Goal: Task Accomplishment & Management: Use online tool/utility

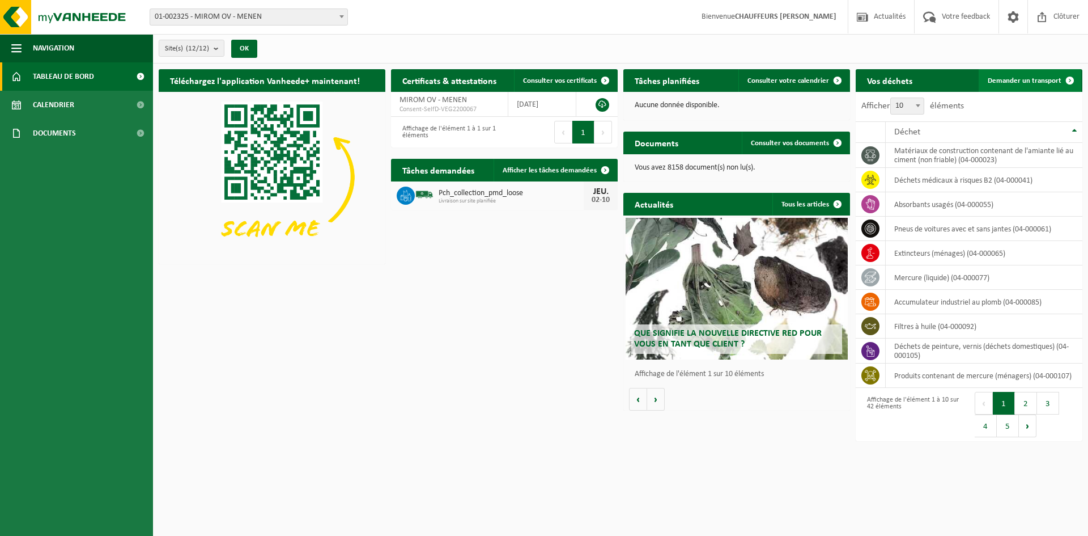
click at [861, 78] on span "Demander un transport" at bounding box center [1025, 80] width 74 height 7
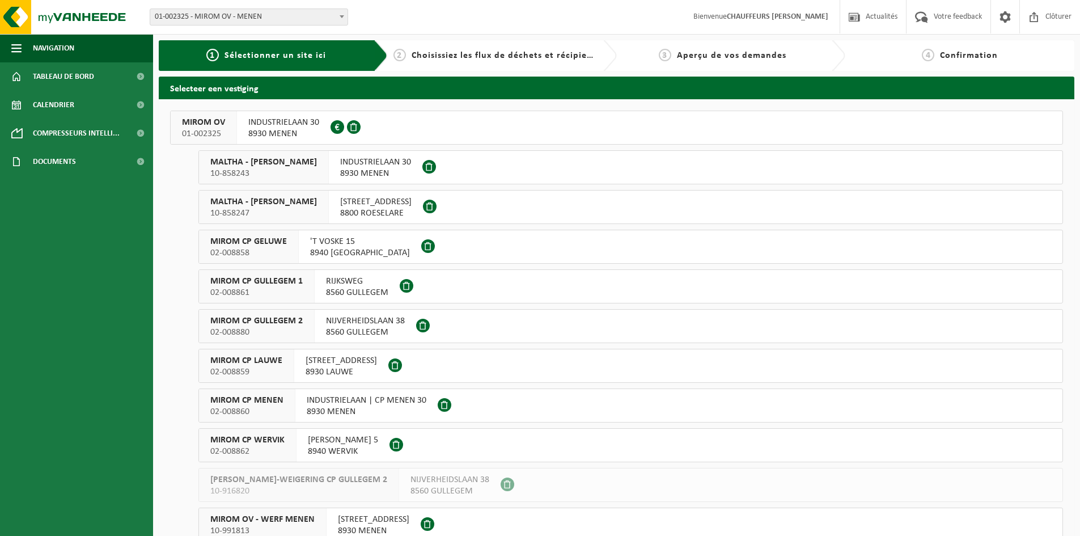
click at [209, 128] on span "MIROM OV" at bounding box center [203, 122] width 43 height 11
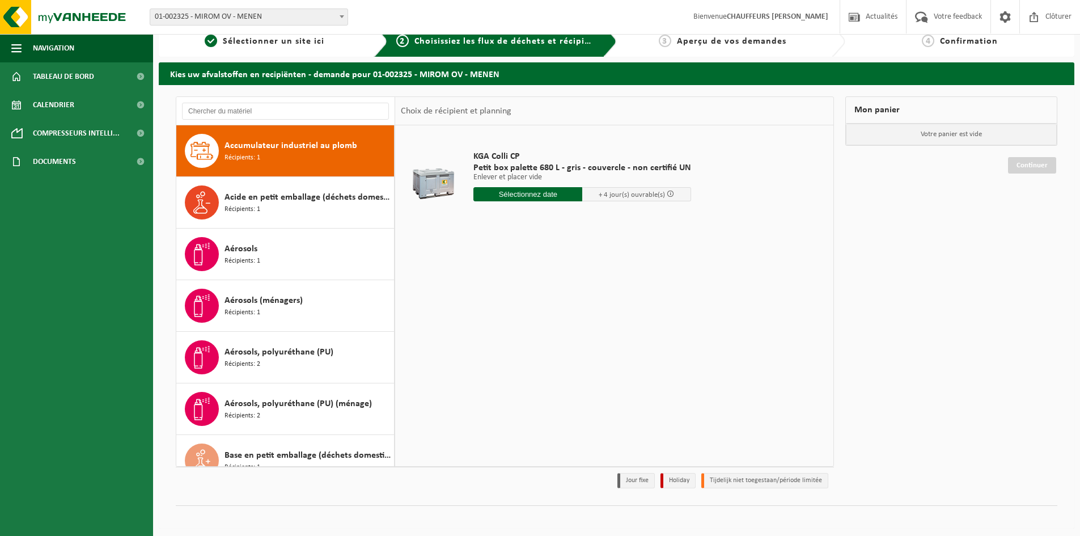
scroll to position [18, 0]
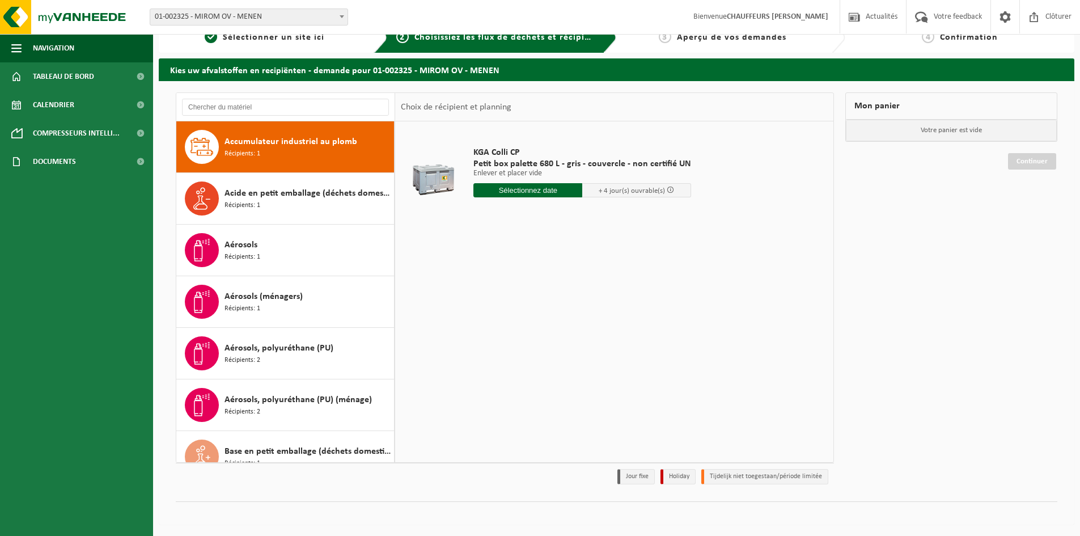
drag, startPoint x: 388, startPoint y: 193, endPoint x: 394, endPoint y: 210, distance: 18.8
click at [396, 215] on div "Accumulateur industriel au plomb Récipients: 1 Acide en petit emballage (déchet…" at bounding box center [505, 277] width 658 height 370
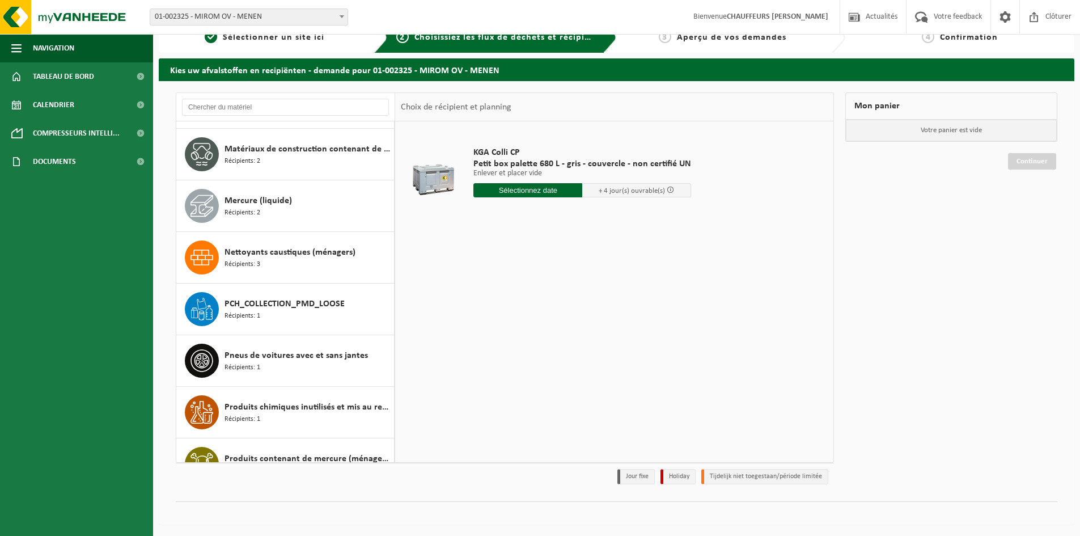
scroll to position [1043, 0]
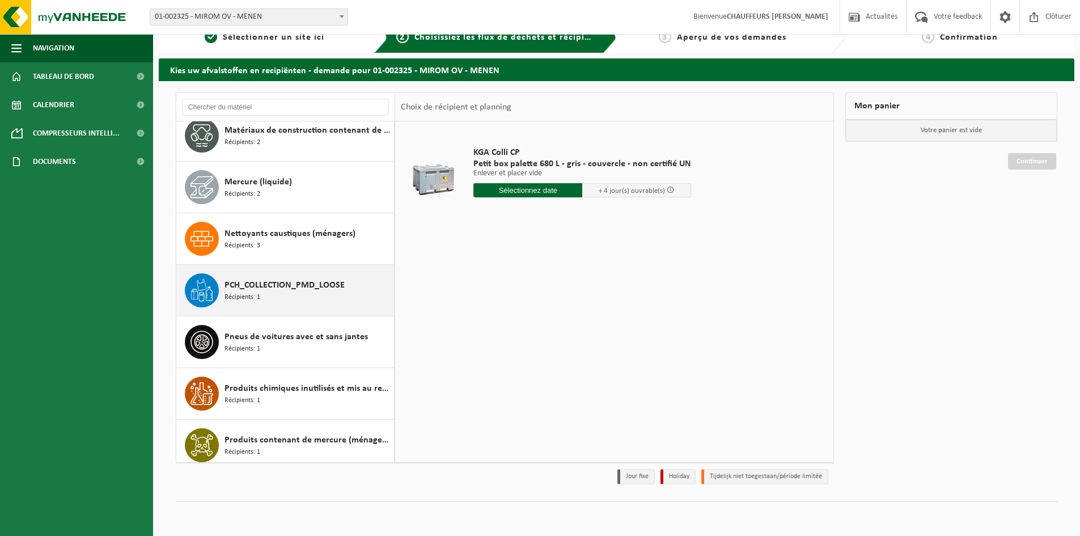
click at [279, 291] on span "PCH_COLLECTION_PMD_LOOSE" at bounding box center [284, 285] width 120 height 14
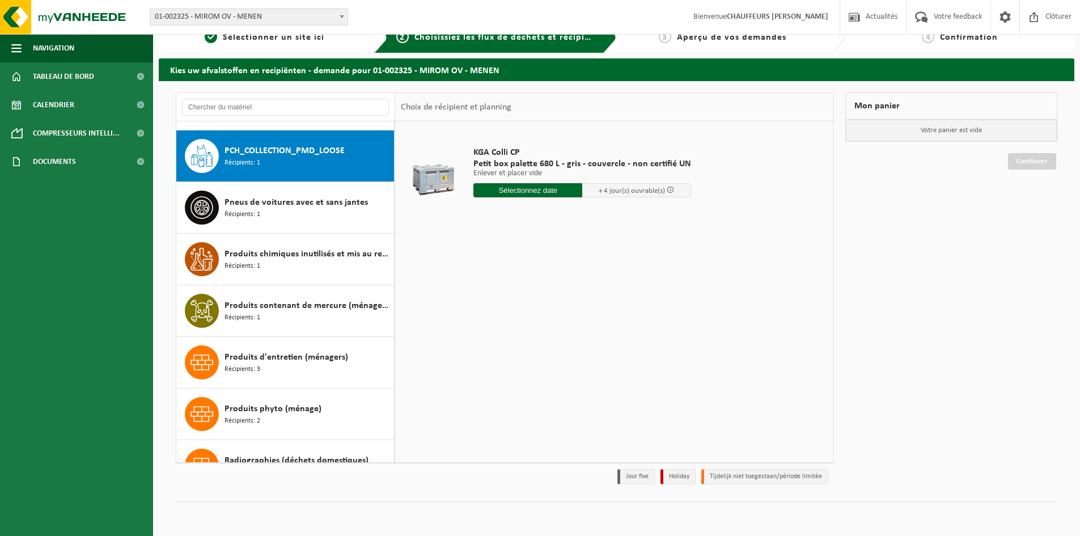
scroll to position [1186, 0]
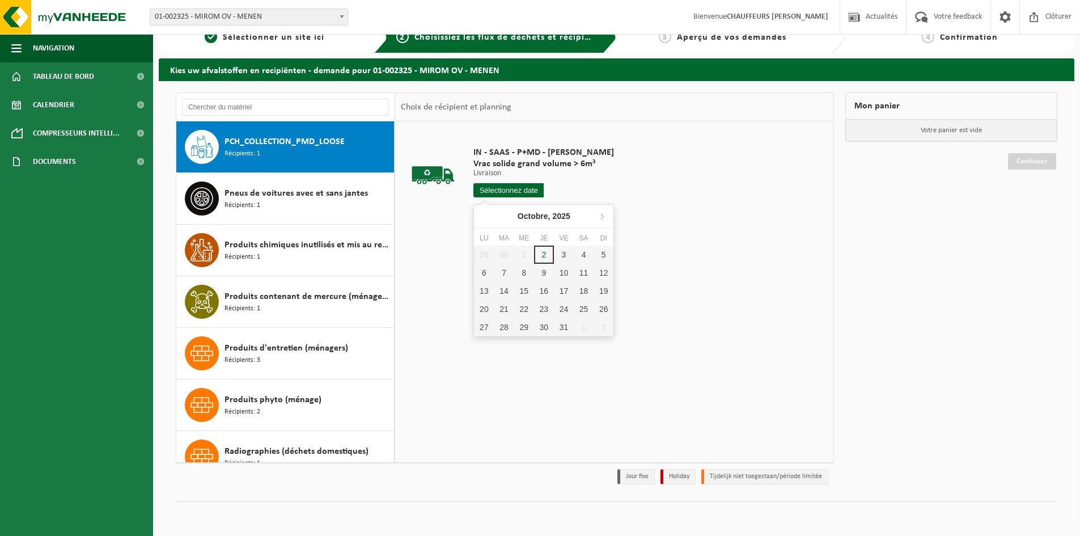
click at [507, 194] on input "text" at bounding box center [508, 190] width 70 height 14
click at [560, 257] on div "3" at bounding box center [564, 254] width 20 height 18
type input "à partir de 2025-10-03"
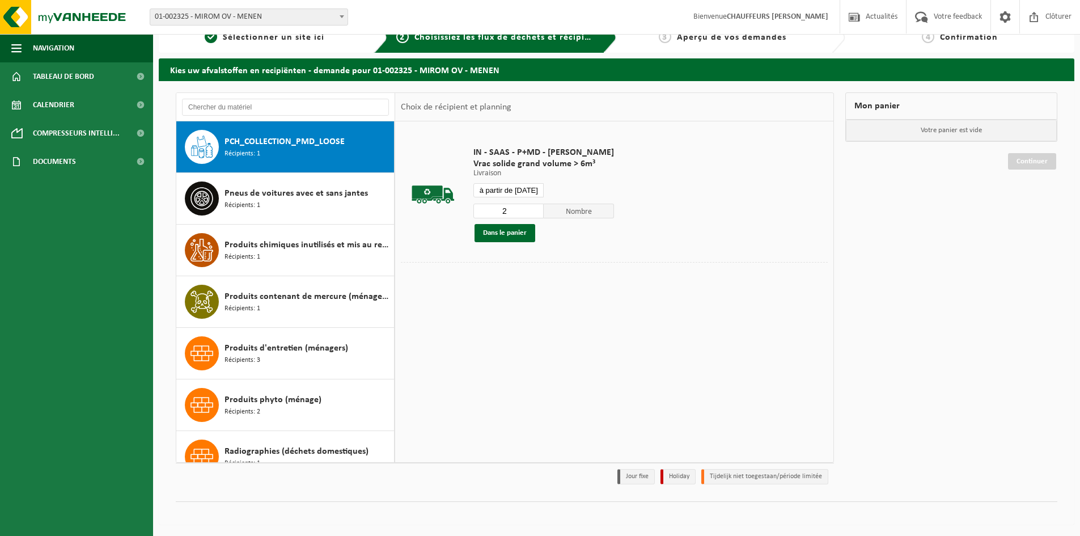
click at [534, 208] on input "2" at bounding box center [508, 210] width 70 height 15
click at [534, 209] on input "3" at bounding box center [508, 210] width 70 height 15
click at [534, 209] on input "4" at bounding box center [508, 210] width 70 height 15
type input "5"
click at [534, 209] on input "5" at bounding box center [508, 210] width 70 height 15
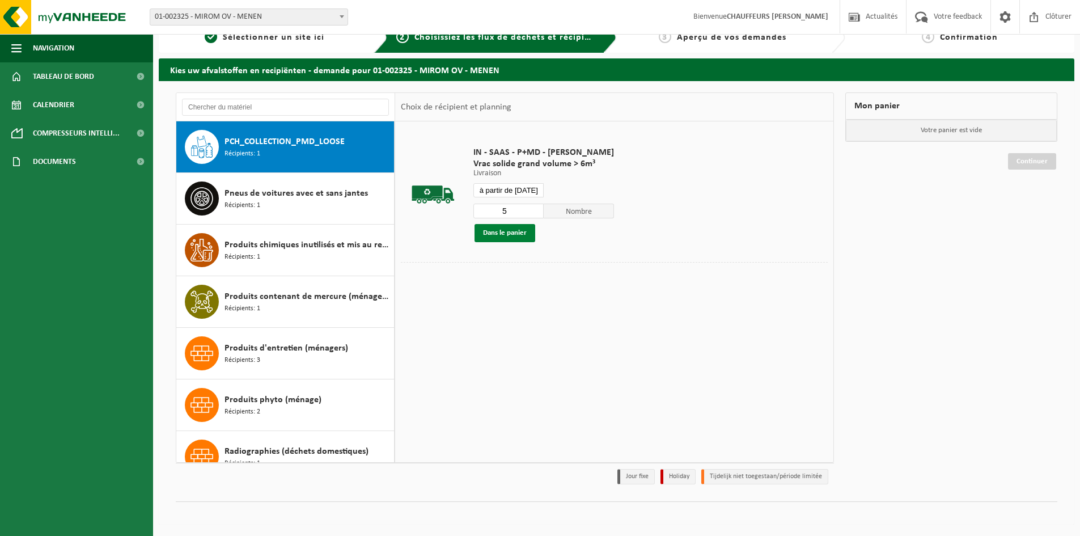
click at [512, 233] on button "Dans le panier" at bounding box center [504, 233] width 61 height 18
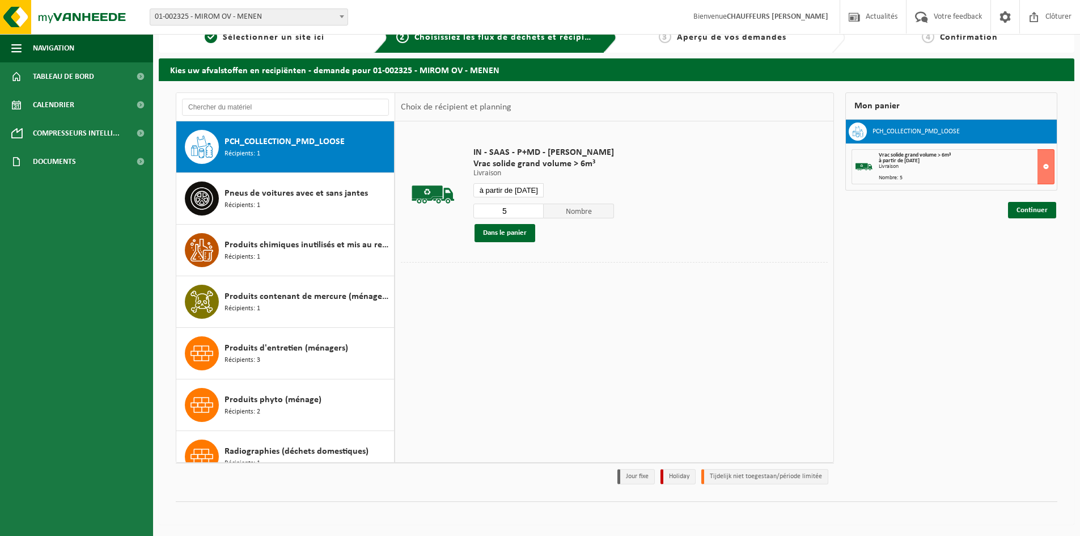
click at [520, 209] on input "5" at bounding box center [508, 210] width 70 height 15
click at [1025, 212] on link "Continuer" at bounding box center [1032, 210] width 48 height 16
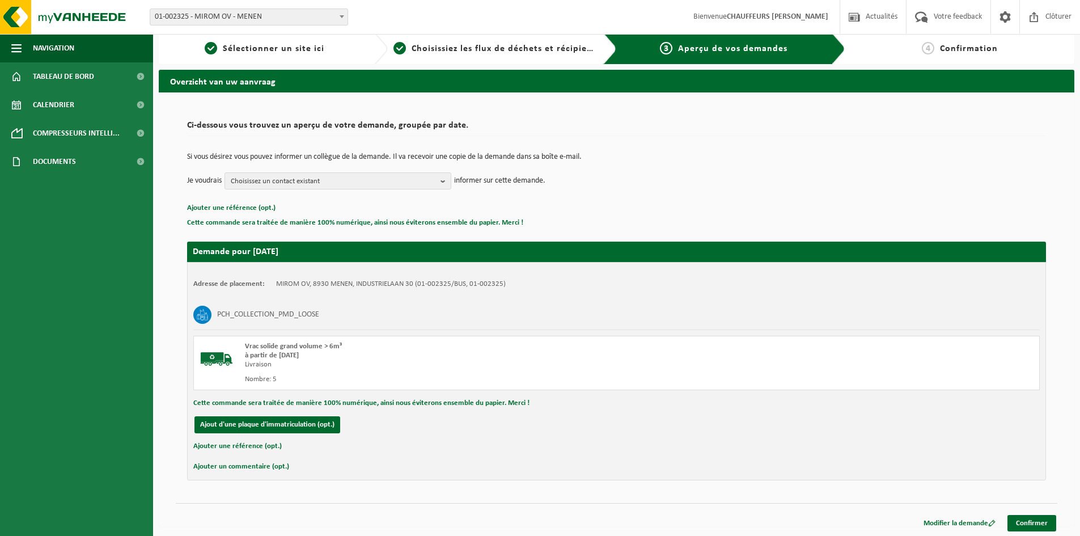
scroll to position [9, 0]
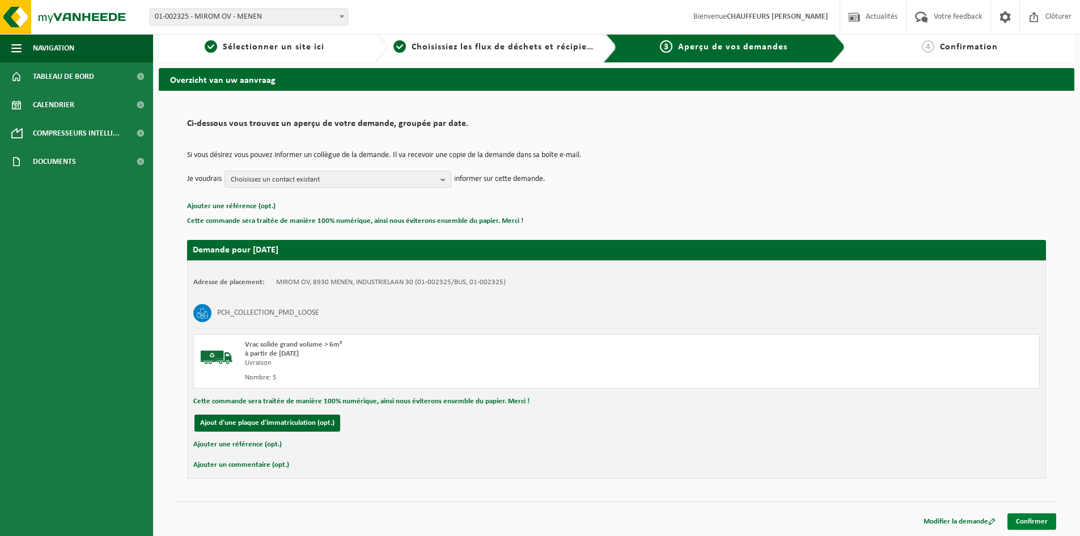
click at [1033, 519] on link "Confirmer" at bounding box center [1031, 521] width 49 height 16
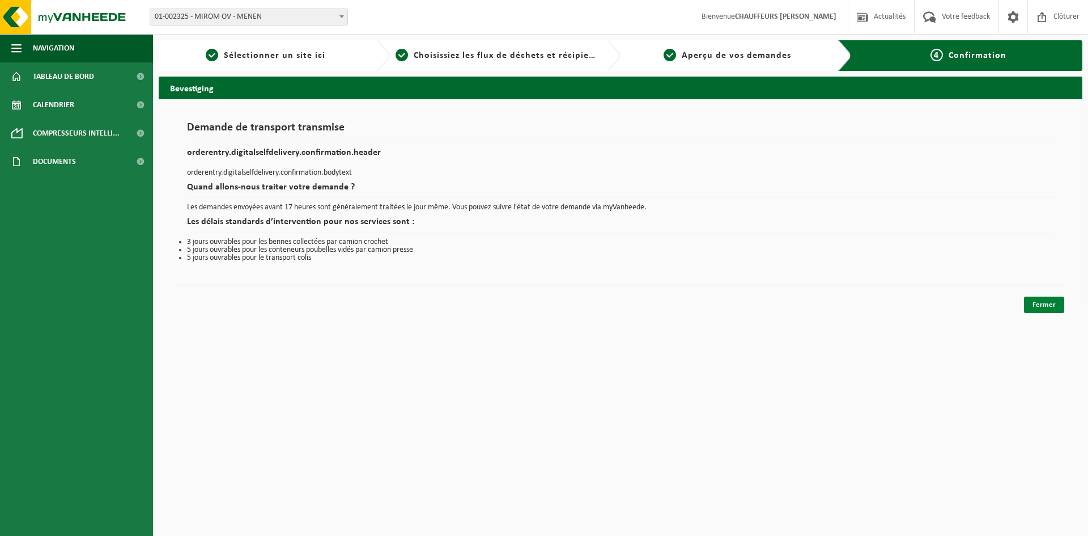
click at [1045, 299] on link "Fermer" at bounding box center [1044, 304] width 40 height 16
